Goal: Check status: Check status

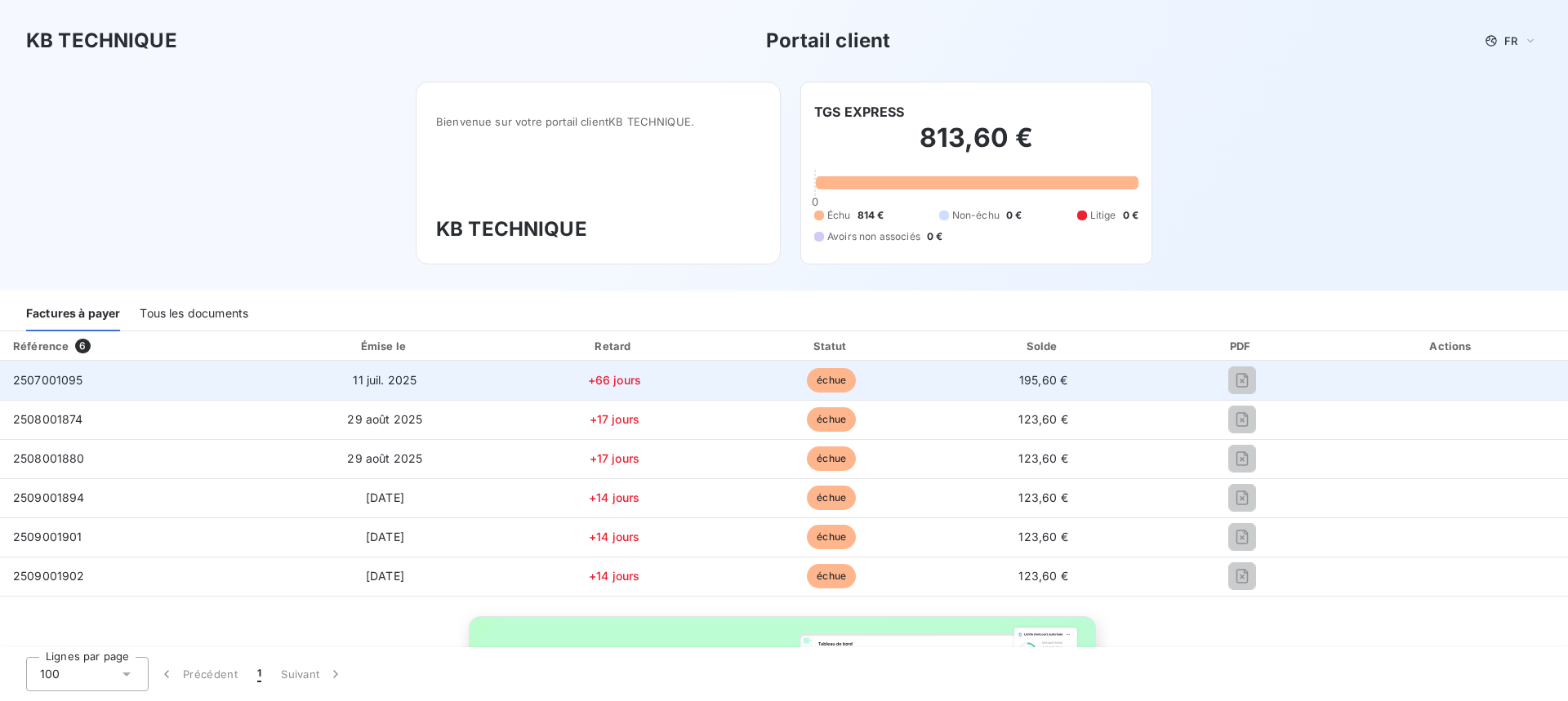
click at [213, 389] on td "2507001095" at bounding box center [133, 381] width 266 height 39
click at [88, 382] on td "2507001095" at bounding box center [133, 381] width 266 height 39
click at [61, 384] on span "2507001095" at bounding box center [48, 380] width 71 height 14
drag, startPoint x: 61, startPoint y: 384, endPoint x: 400, endPoint y: 369, distance: 339.3
click at [80, 380] on span "2507001095" at bounding box center [48, 380] width 71 height 14
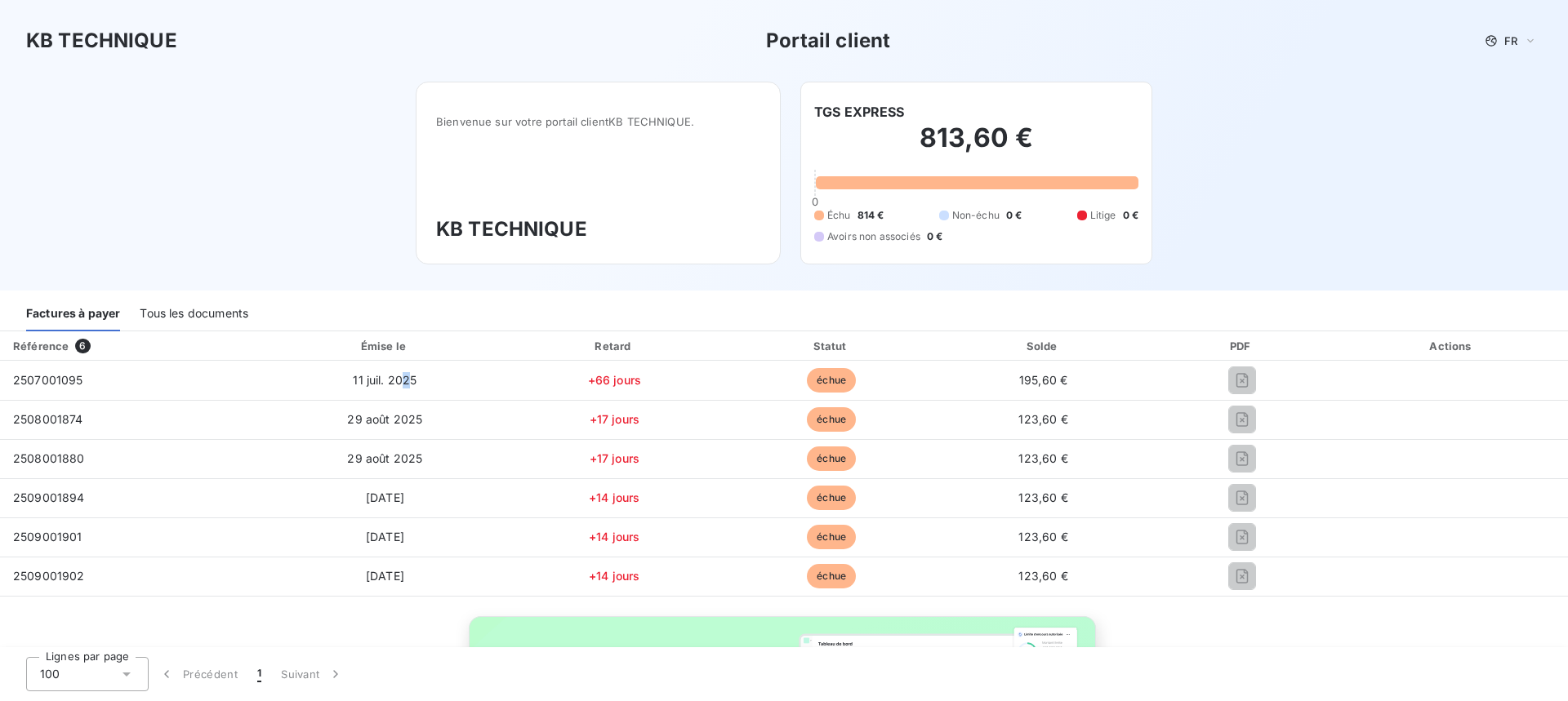
drag, startPoint x: 400, startPoint y: 369, endPoint x: 509, endPoint y: 344, distance: 111.8
click at [420, 361] on td "11 juil. 2025" at bounding box center [385, 381] width 240 height 39
drag, startPoint x: 786, startPoint y: 341, endPoint x: 832, endPoint y: 342, distance: 46.0
click at [799, 336] on th "Statut" at bounding box center [831, 346] width 215 height 30
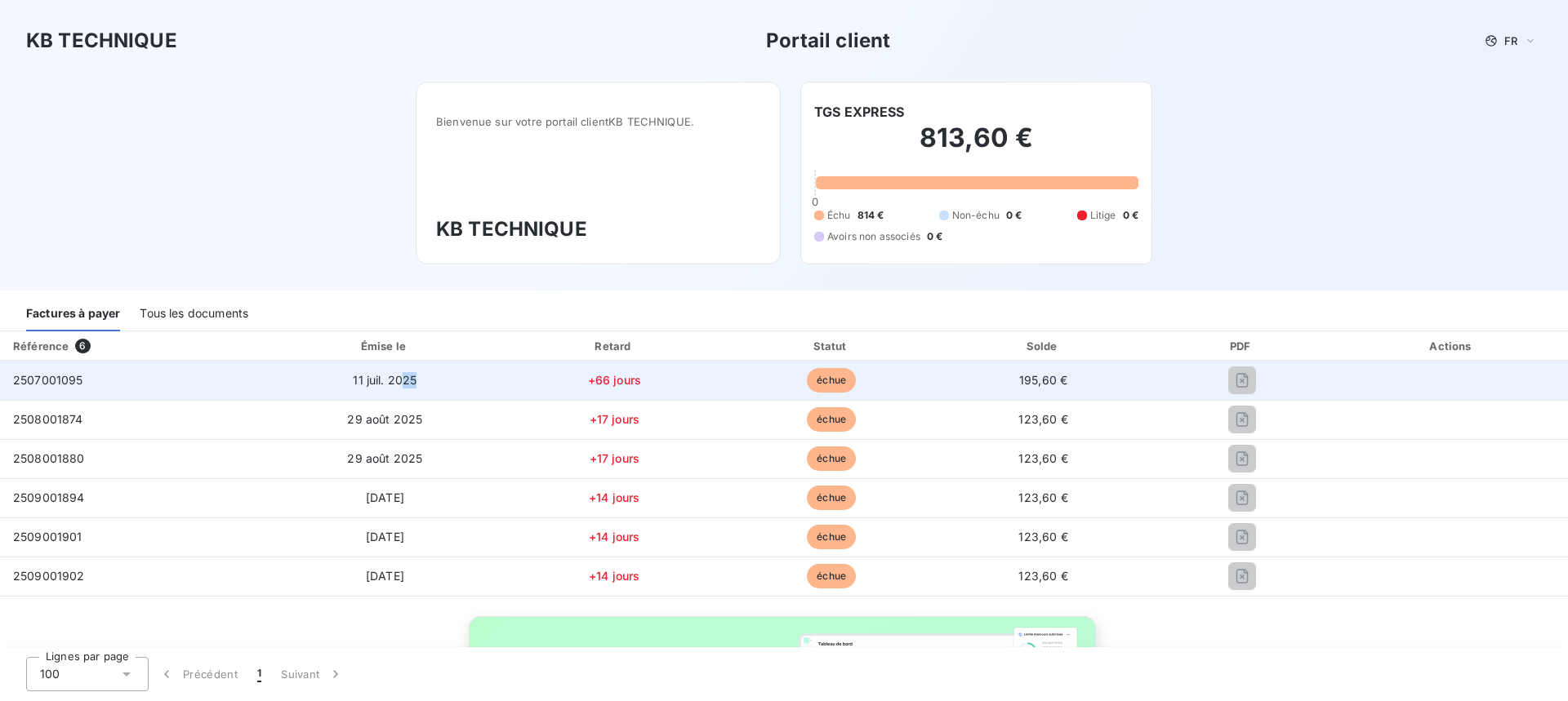
click at [839, 361] on table "Référence 6 Émise le Retard Statut Solde PDF Actions 2507001095 [DATE] +66 jour…" at bounding box center [784, 464] width 1568 height 266
drag, startPoint x: 826, startPoint y: 381, endPoint x: 966, endPoint y: 370, distance: 140.4
click at [825, 380] on span "échue" at bounding box center [830, 380] width 49 height 24
click at [1266, 374] on div at bounding box center [1242, 381] width 162 height 26
click at [1238, 381] on div at bounding box center [1242, 381] width 162 height 26
